Goal: Complete application form: Complete application form

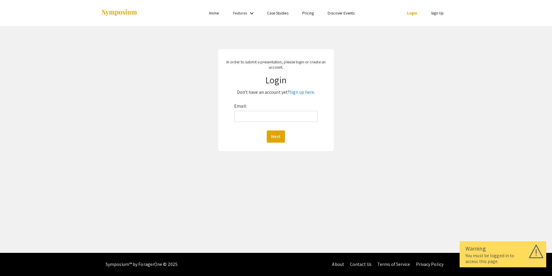
click at [414, 13] on link "Login" at bounding box center [412, 12] width 10 height 5
click at [412, 13] on link "Login" at bounding box center [412, 12] width 10 height 5
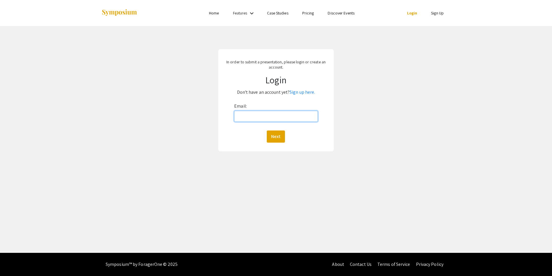
click at [288, 117] on input "Email:" at bounding box center [275, 116] width 83 height 11
type input "tsaurborn@hsc.wvu.edu"
click at [275, 138] on button "Next" at bounding box center [276, 136] width 18 height 12
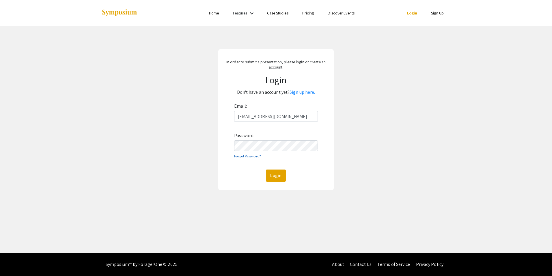
click at [243, 157] on link "Forgot Password?" at bounding box center [247, 156] width 27 height 4
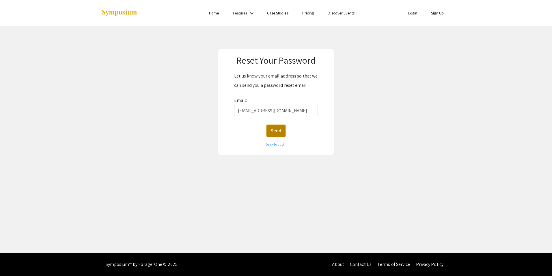
click at [274, 129] on button "Send" at bounding box center [276, 131] width 19 height 12
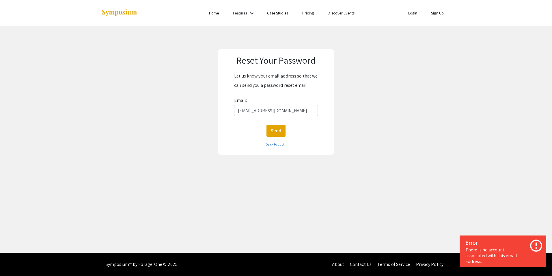
click at [271, 143] on link "Back to Login" at bounding box center [276, 144] width 21 height 4
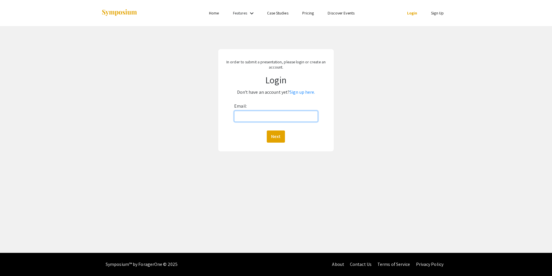
click at [264, 116] on input "Email:" at bounding box center [275, 116] width 83 height 11
type input "tsaurbo1@gmail.com"
click at [279, 138] on button "Next" at bounding box center [276, 136] width 18 height 12
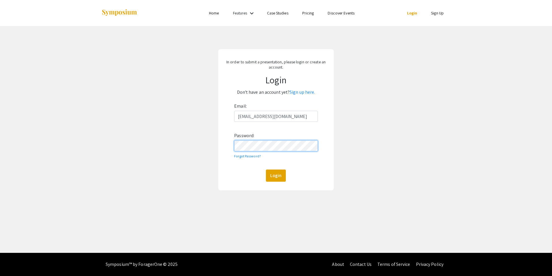
click at [266, 169] on button "Login" at bounding box center [276, 175] width 20 height 12
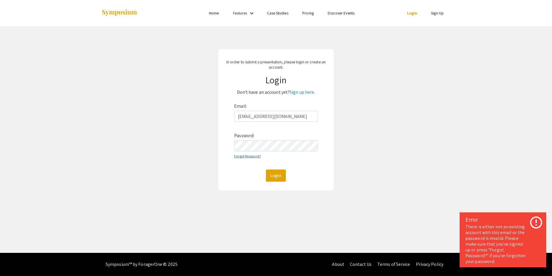
click at [256, 155] on link "Forgot Password?" at bounding box center [247, 156] width 27 height 4
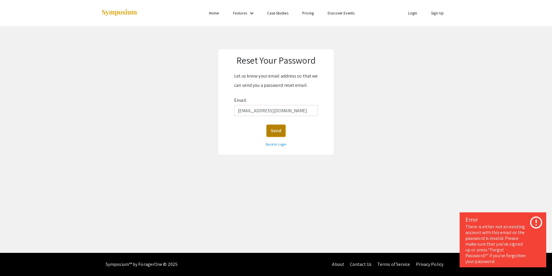
click at [274, 130] on button "Send" at bounding box center [276, 131] width 19 height 12
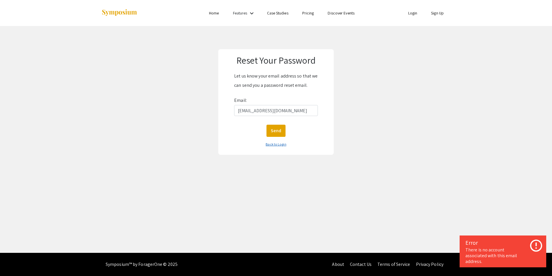
click at [281, 146] on link "Back to Login" at bounding box center [276, 144] width 21 height 4
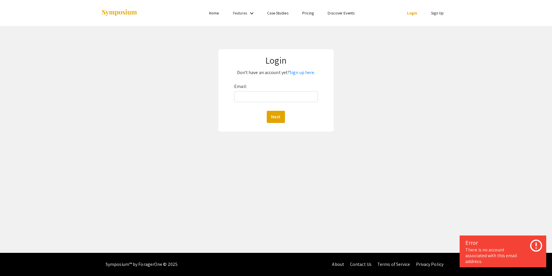
click at [436, 13] on link "Sign Up" at bounding box center [437, 12] width 13 height 5
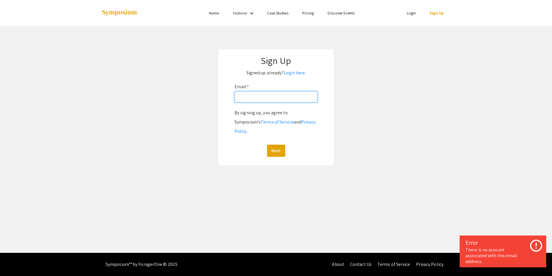
click at [281, 99] on input "Email: *" at bounding box center [276, 96] width 83 height 11
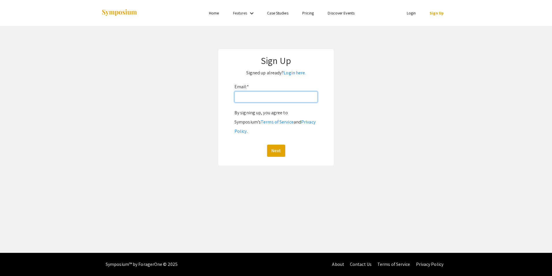
type input "tsaurbo1@gmail.com"
click at [276, 144] on button "Next" at bounding box center [276, 150] width 18 height 12
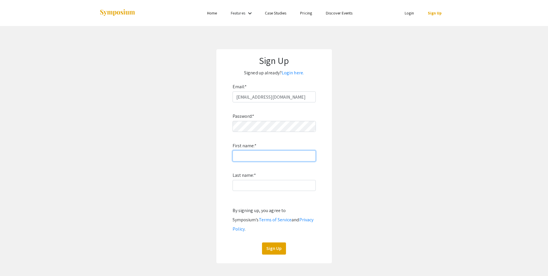
click at [259, 154] on input "First name: *" at bounding box center [274, 155] width 83 height 11
type input "Taylor"
type input "Saurborn"
click at [272, 242] on button "Sign Up" at bounding box center [274, 248] width 24 height 12
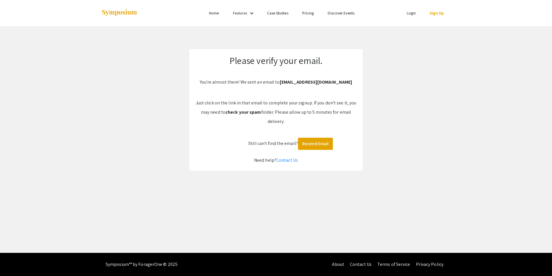
click at [409, 13] on link "Login" at bounding box center [411, 12] width 9 height 5
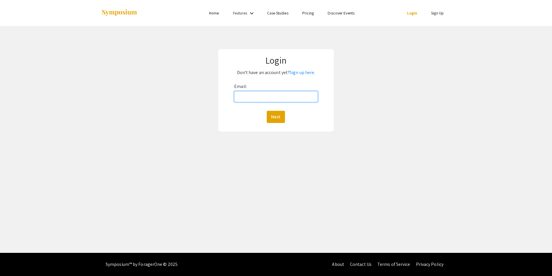
click at [261, 92] on input "Email:" at bounding box center [275, 96] width 83 height 11
type input "tsaurbo1@gmail.com"
click at [281, 118] on button "Next" at bounding box center [276, 117] width 18 height 12
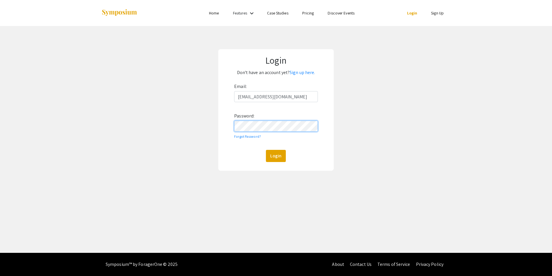
click at [266, 150] on button "Login" at bounding box center [276, 156] width 20 height 12
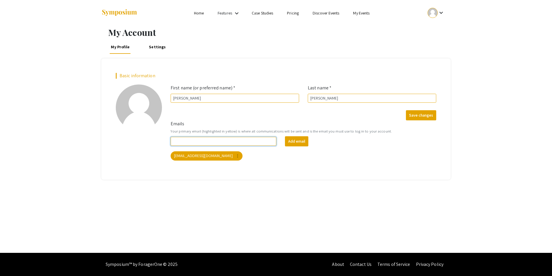
click at [237, 142] on input "Emails" at bounding box center [224, 141] width 106 height 9
type input "tsaurborn@hsc.wvu.edu"
click at [297, 144] on button "Add email" at bounding box center [296, 141] width 23 height 10
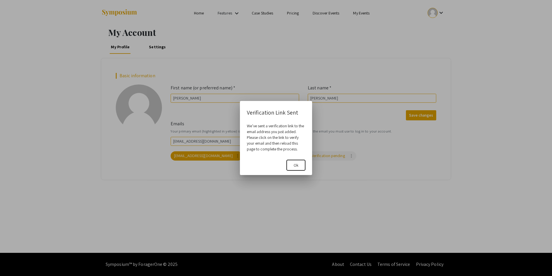
click at [298, 166] on span "Ok" at bounding box center [296, 164] width 5 height 5
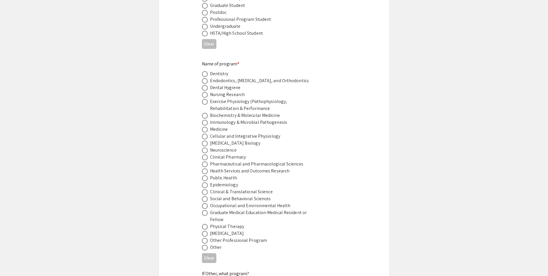
scroll to position [231, 0]
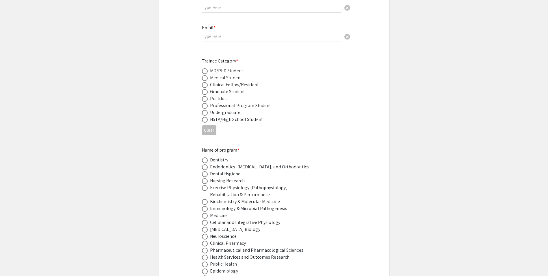
click at [205, 89] on span at bounding box center [205, 92] width 6 height 6
click at [205, 89] on input "radio" at bounding box center [205, 92] width 6 height 6
radio input "true"
click at [218, 88] on div "Graduate Student" at bounding box center [227, 91] width 35 height 7
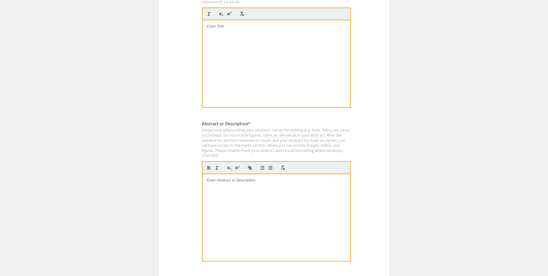
scroll to position [0, 0]
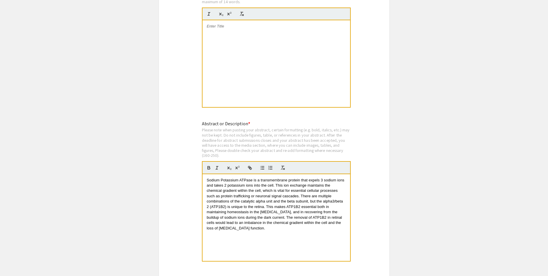
click at [275, 229] on div "Sodium Potassium ATPase is a transmembrane protein that expels 3 sodium ions an…" at bounding box center [277, 217] width 148 height 87
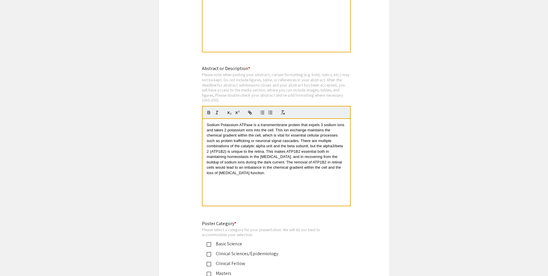
scroll to position [1146, 0]
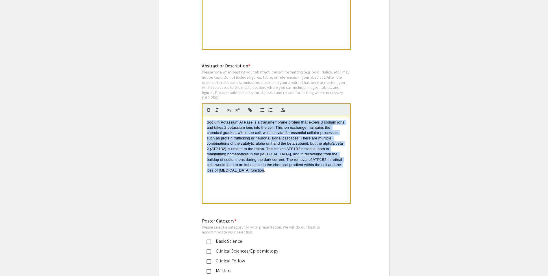
drag, startPoint x: 255, startPoint y: 165, endPoint x: 201, endPoint y: 112, distance: 76.0
click at [201, 112] on div "Abstract or Description * Please note when pasting your abstract, certain forma…" at bounding box center [274, 136] width 153 height 149
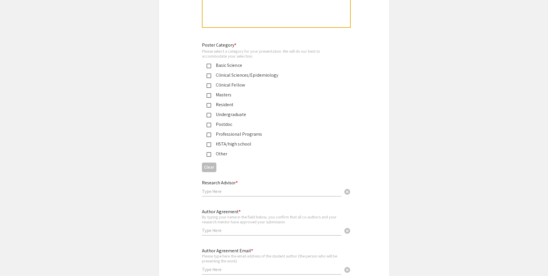
scroll to position [1377, 0]
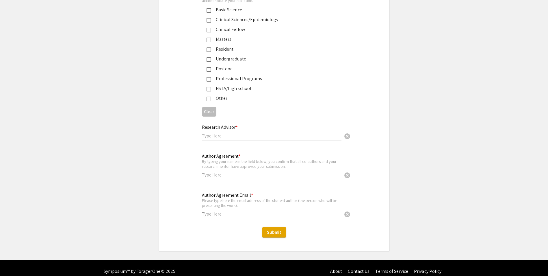
click at [317, 133] on input "text" at bounding box center [272, 136] width 140 height 6
click at [264, 172] on input "text" at bounding box center [272, 175] width 140 height 6
click at [246, 202] on div "Author Agreement Email * Please type here the email address of the student auth…" at bounding box center [272, 203] width 140 height 32
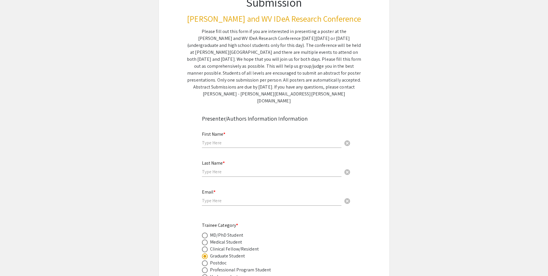
scroll to position [0, 0]
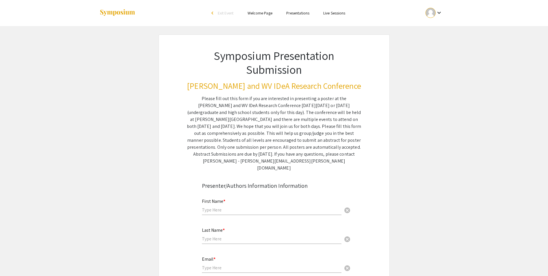
click at [280, 155] on div "Please fill out this form if you are interested in presenting a poster at the […" at bounding box center [274, 133] width 175 height 76
drag, startPoint x: 221, startPoint y: 148, endPoint x: 262, endPoint y: 148, distance: 41.6
click at [262, 148] on div "Please fill out this form if you are interested in presenting a poster at the […" at bounding box center [274, 133] width 175 height 76
click at [356, 147] on div "Please fill out this form if you are interested in presenting a poster at the […" at bounding box center [274, 133] width 175 height 76
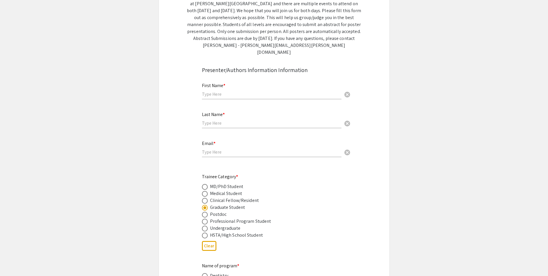
scroll to position [144, 0]
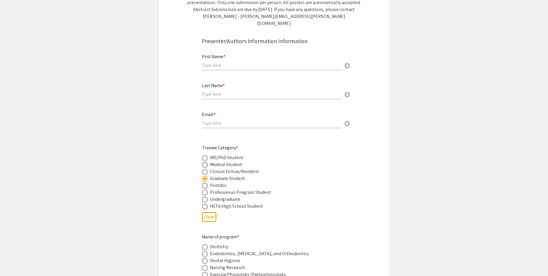
click at [206, 196] on span at bounding box center [205, 199] width 6 height 6
click at [206, 196] on input "radio" at bounding box center [205, 199] width 6 height 6
radio input "true"
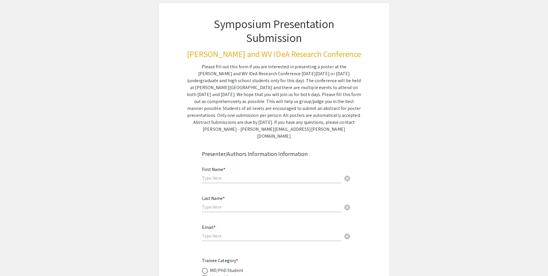
scroll to position [0, 0]
